Goal: Information Seeking & Learning: Learn about a topic

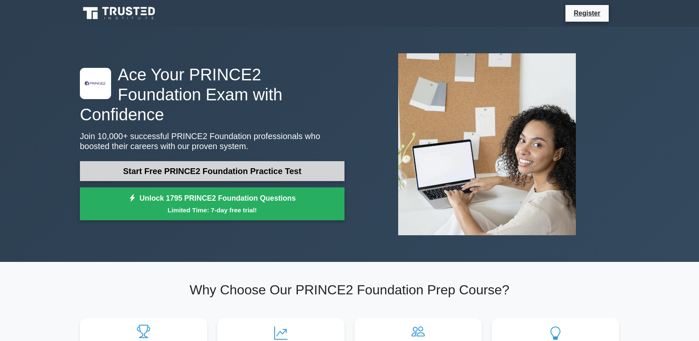
click at [109, 161] on link "Start Free PRINCE2 Foundation Practice Test" at bounding box center [212, 171] width 265 height 20
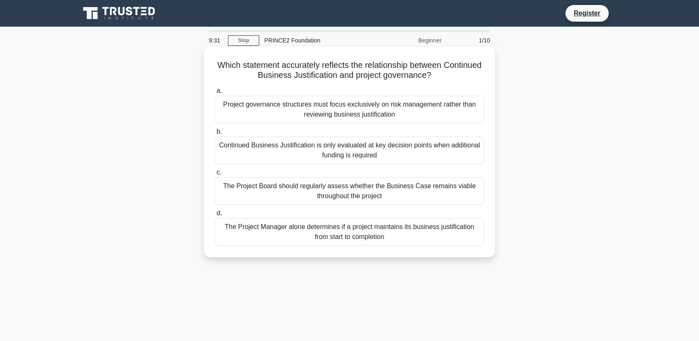
click at [379, 194] on div "The Project Board should regularly assess whether the Business Case remains via…" at bounding box center [350, 190] width 270 height 27
click at [215, 175] on input "c. The Project Board should regularly assess whether the Business Case remains …" at bounding box center [215, 172] width 0 height 5
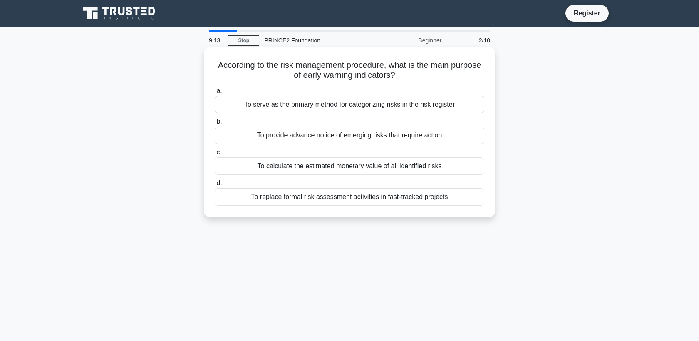
click at [376, 136] on div "To provide advance notice of emerging risks that require action" at bounding box center [350, 134] width 270 height 17
click at [215, 124] on input "b. To provide advance notice of emerging risks that require action" at bounding box center [215, 121] width 0 height 5
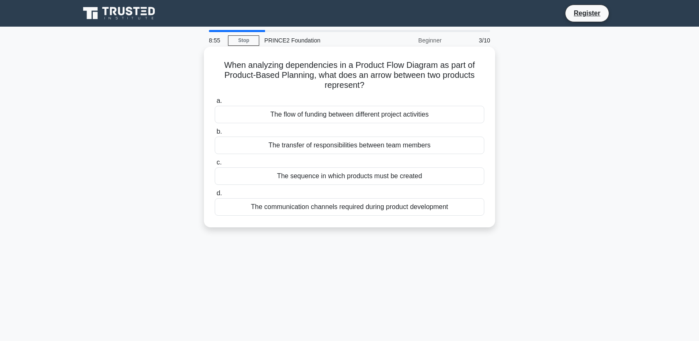
click at [389, 176] on div "The sequence in which products must be created" at bounding box center [350, 175] width 270 height 17
click at [215, 165] on input "c. The sequence in which products must be created" at bounding box center [215, 162] width 0 height 5
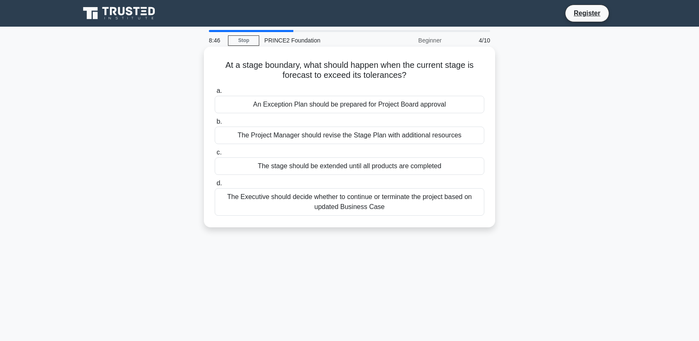
click at [371, 107] on div "An Exception Plan should be prepared for Project Board approval" at bounding box center [350, 104] width 270 height 17
click at [215, 94] on input "a. An Exception Plan should be prepared for Project Board approval" at bounding box center [215, 90] width 0 height 5
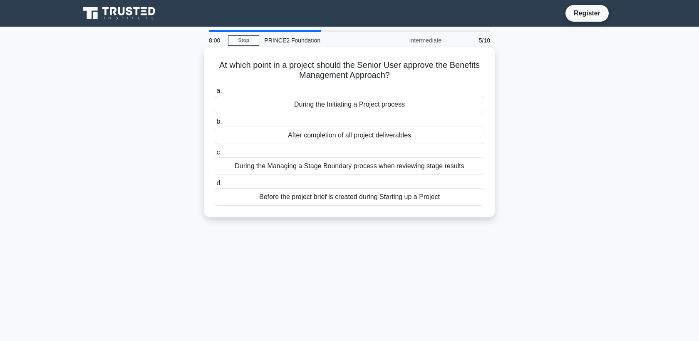
click at [395, 107] on div "During the Initiating a Project process" at bounding box center [350, 104] width 270 height 17
click at [215, 94] on input "a. During the Initiating a Project process" at bounding box center [215, 90] width 0 height 5
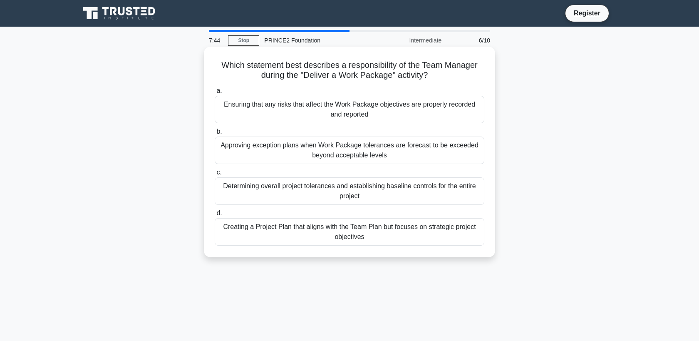
click at [398, 108] on div "Ensuring that any risks that affect the Work Package objectives are properly re…" at bounding box center [350, 109] width 270 height 27
click at [215, 94] on input "a. Ensuring that any risks that affect the Work Package objectives are properly…" at bounding box center [215, 90] width 0 height 5
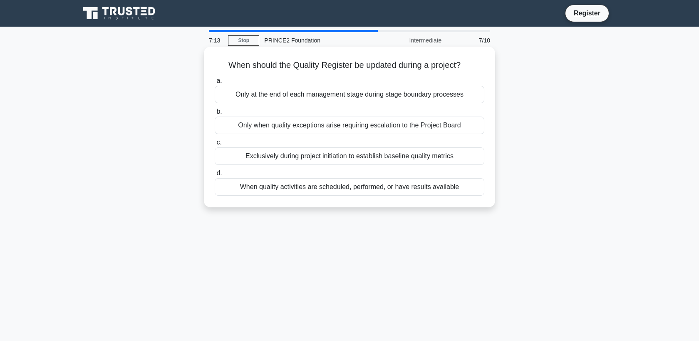
click at [349, 190] on div "When quality activities are scheduled, performed, or have results available" at bounding box center [350, 186] width 270 height 17
click at [215, 176] on input "d. When quality activities are scheduled, performed, or have results available" at bounding box center [215, 173] width 0 height 5
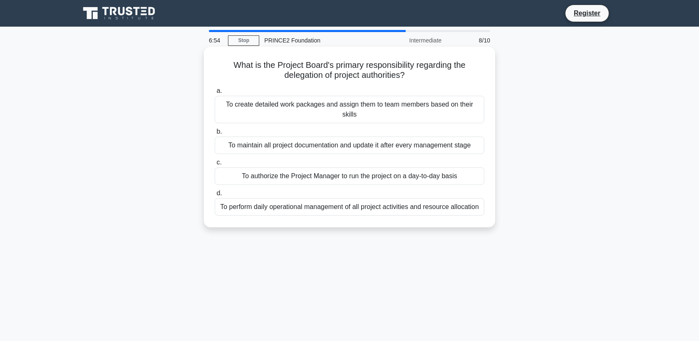
click at [298, 176] on div "To authorize the Project Manager to run the project on a day-to-day basis" at bounding box center [350, 175] width 270 height 17
click at [215, 165] on input "c. To authorize the Project Manager to run the project on a day-to-day basis" at bounding box center [215, 162] width 0 height 5
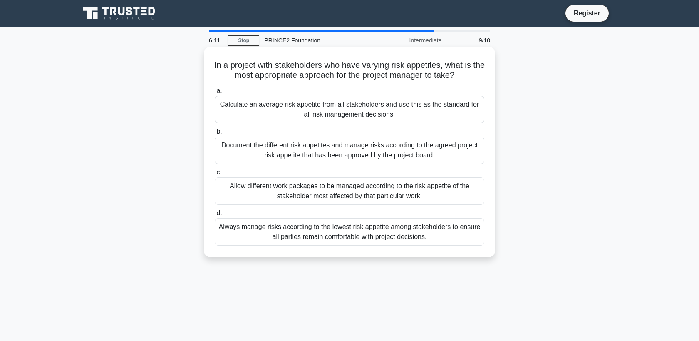
click at [326, 155] on div "Document the different risk appetites and manage risks according to the agreed …" at bounding box center [350, 149] width 270 height 27
click at [215, 134] on input "b. Document the different risk appetites and manage risks according to the agre…" at bounding box center [215, 131] width 0 height 5
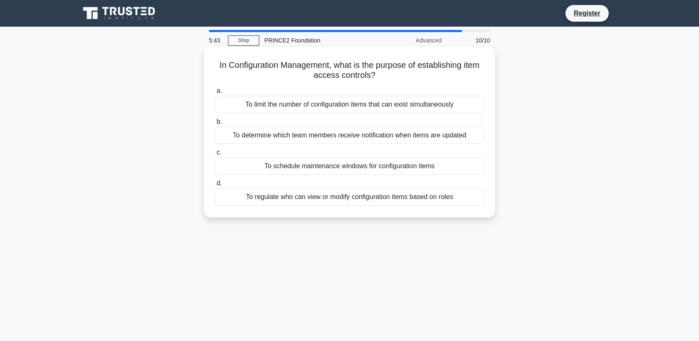
click at [322, 198] on div "To regulate who can view or modify configuration items based on roles" at bounding box center [350, 196] width 270 height 17
click at [215, 186] on input "d. To regulate who can view or modify configuration items based on roles" at bounding box center [215, 183] width 0 height 5
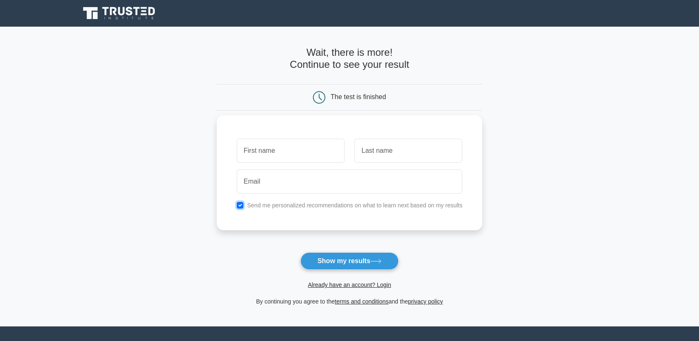
click at [241, 206] on input "checkbox" at bounding box center [240, 205] width 7 height 7
checkbox input "false"
click at [346, 262] on button "Show my results" at bounding box center [349, 260] width 98 height 17
